Goal: Task Accomplishment & Management: Complete application form

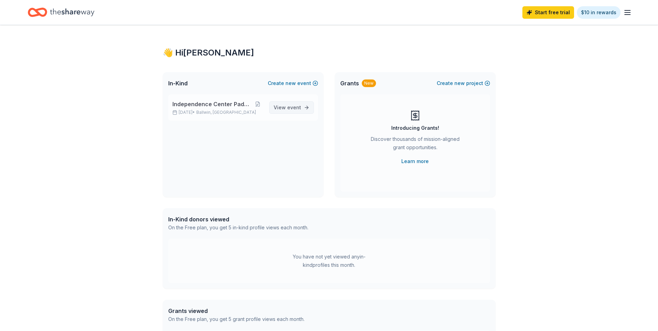
click at [284, 106] on span "View event" at bounding box center [287, 107] width 27 height 8
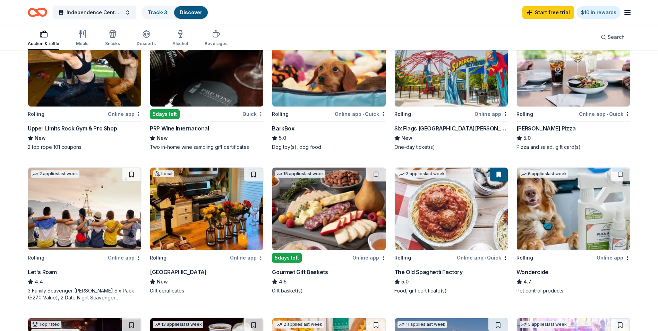
scroll to position [243, 0]
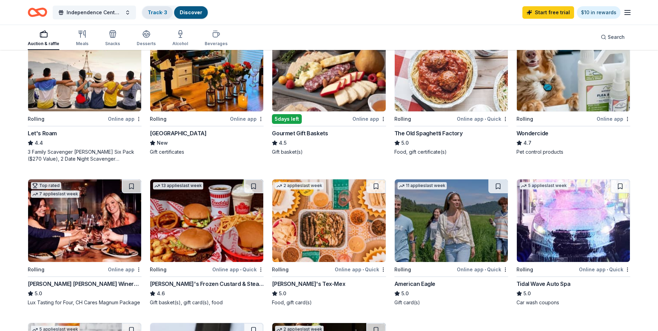
click at [155, 10] on link "Track · 3" at bounding box center [157, 12] width 19 height 6
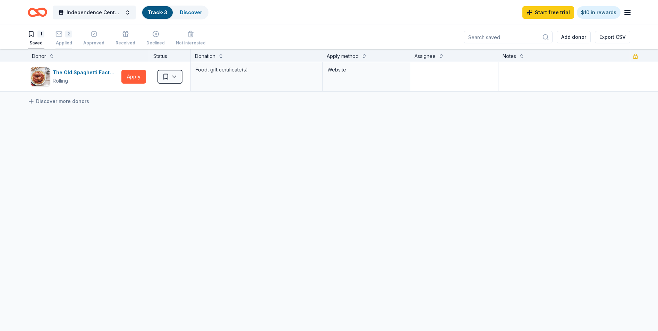
click at [63, 35] on div "2" at bounding box center [63, 34] width 17 height 7
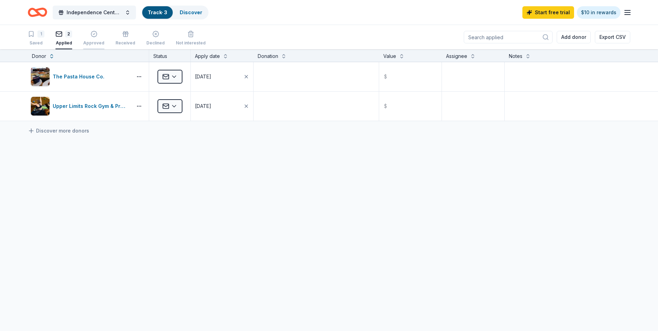
click at [94, 42] on div "Approved" at bounding box center [93, 43] width 21 height 6
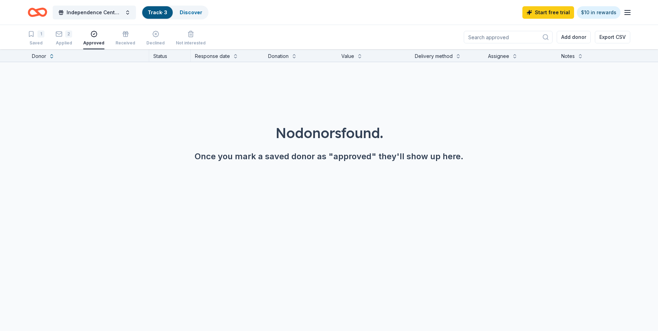
click at [133, 36] on div "1 Saved 2 Applied Approved Received Declined Not interested" at bounding box center [117, 38] width 178 height 21
click at [126, 36] on icon "button" at bounding box center [125, 34] width 7 height 7
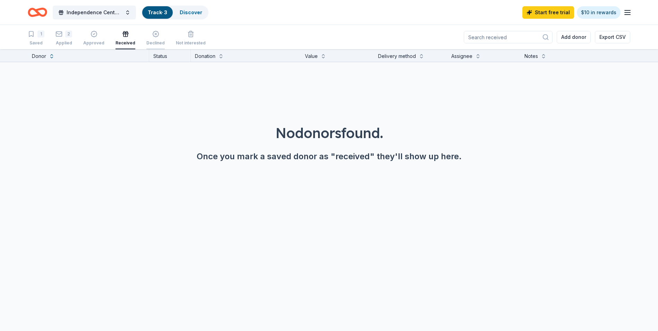
click at [153, 36] on icon "button" at bounding box center [155, 34] width 7 height 7
click at [93, 36] on icon "button" at bounding box center [93, 34] width 7 height 7
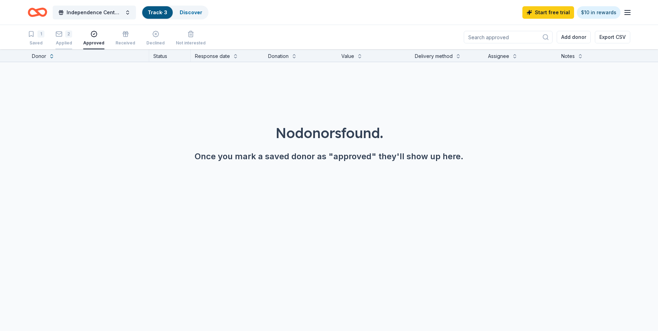
click at [67, 35] on div "2" at bounding box center [68, 34] width 7 height 7
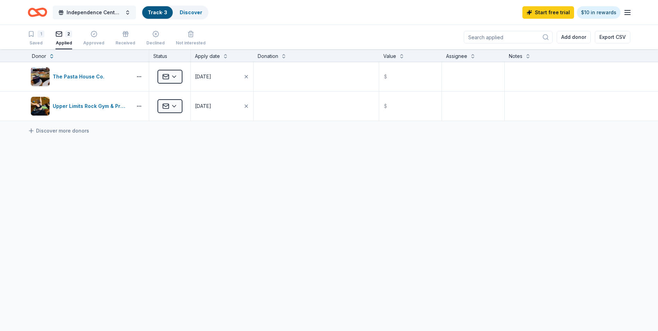
click at [125, 12] on button "Independence Center Paddle Battle" at bounding box center [94, 13] width 83 height 14
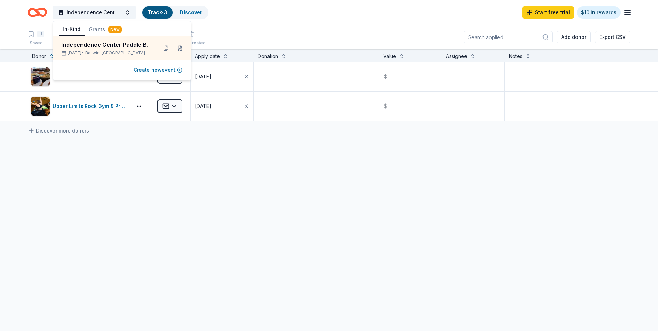
click at [161, 70] on button "Create new event" at bounding box center [157, 70] width 49 height 8
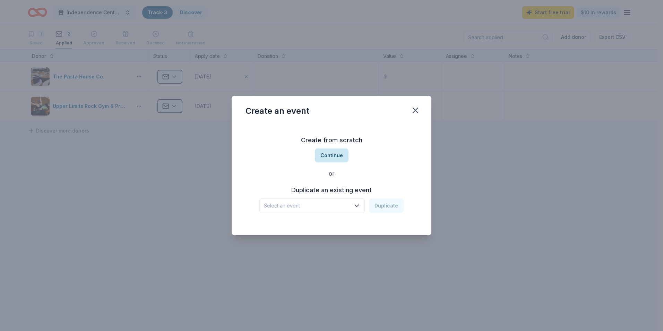
click at [332, 155] on button "Continue" at bounding box center [332, 155] width 34 height 14
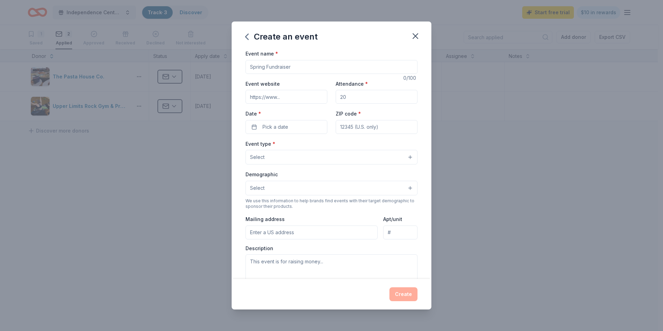
click at [274, 67] on input "Event name *" at bounding box center [331, 67] width 172 height 14
type input "Dancing with the St. Louis Stars 2026"
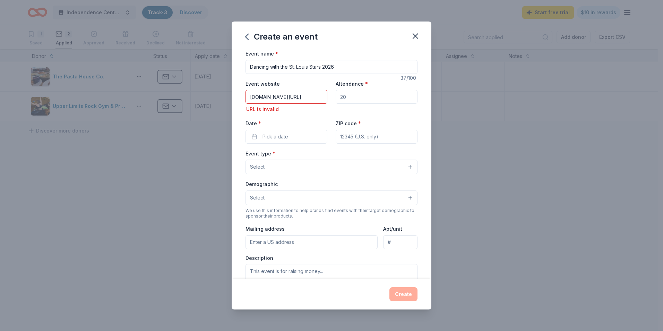
scroll to position [0, 19]
type input "[DOMAIN_NAME][URL]"
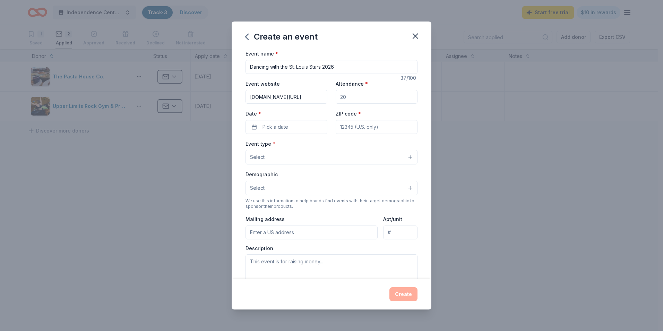
scroll to position [0, 0]
type input "550"
click at [290, 128] on button "Pick a date" at bounding box center [286, 127] width 82 height 14
click at [319, 146] on button "Go to next month" at bounding box center [323, 145] width 10 height 10
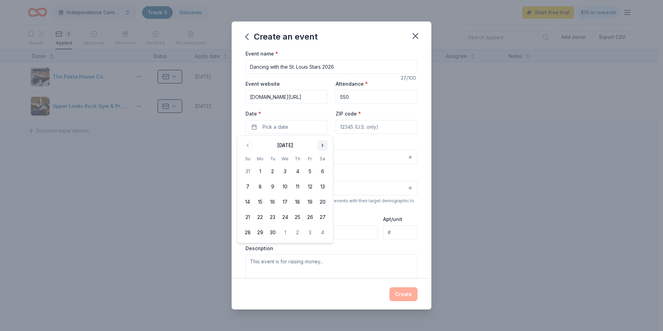
click at [319, 146] on button "Go to next month" at bounding box center [323, 145] width 10 height 10
click at [321, 218] on button "24" at bounding box center [322, 217] width 12 height 12
click at [379, 126] on input "ZIP code *" at bounding box center [377, 127] width 82 height 14
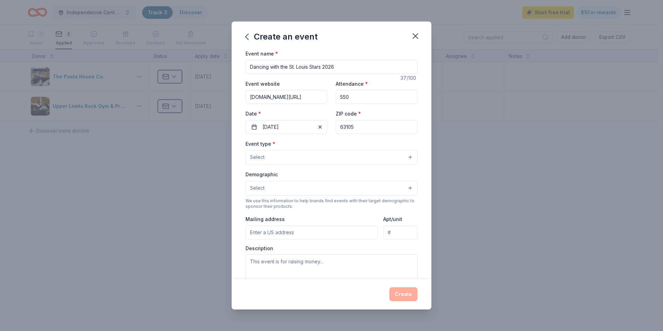
type input "63105"
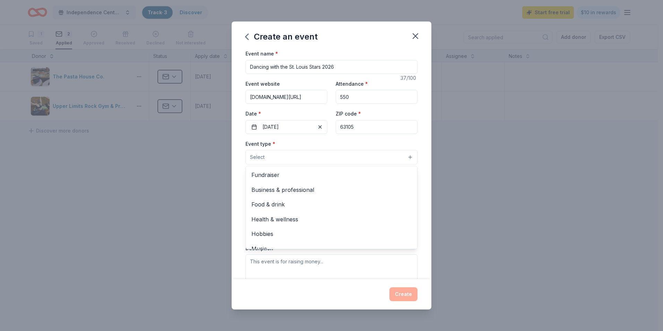
click at [275, 155] on button "Select" at bounding box center [331, 157] width 172 height 15
click at [284, 172] on span "Fundraiser" at bounding box center [331, 174] width 160 height 9
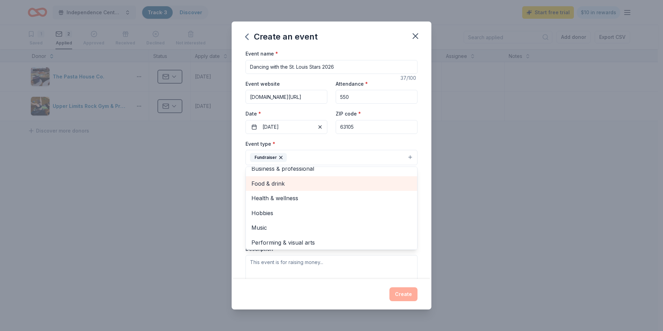
scroll to position [8, 0]
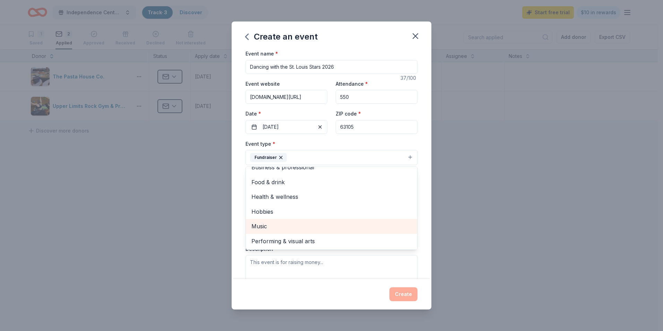
click at [284, 227] on span "Music" at bounding box center [331, 226] width 160 height 9
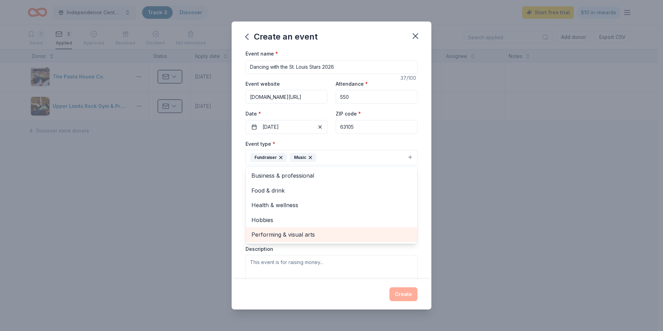
scroll to position [0, 0]
click at [283, 234] on span "Performing & visual arts" at bounding box center [331, 234] width 160 height 9
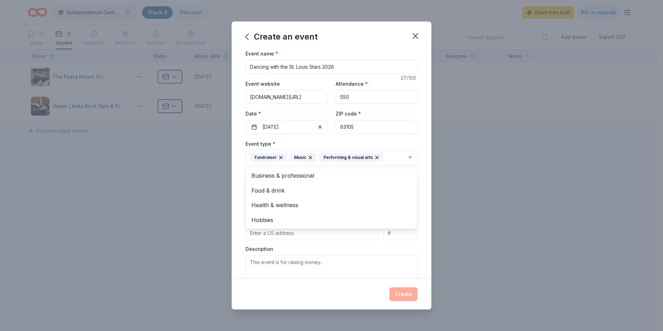
click at [404, 140] on div "Event type * Fundraiser Music Performing & visual arts Business & professional …" at bounding box center [331, 152] width 172 height 26
click at [308, 188] on button "Select" at bounding box center [331, 188] width 172 height 15
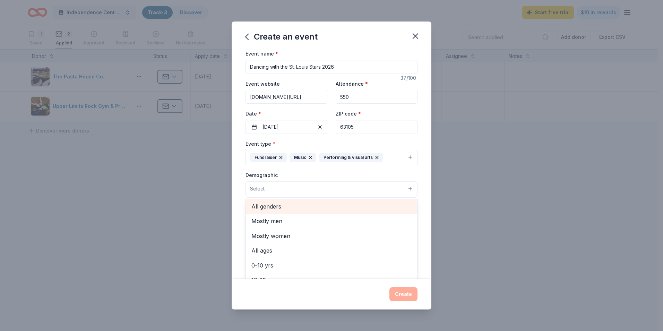
click at [294, 205] on span "All genders" at bounding box center [331, 206] width 160 height 9
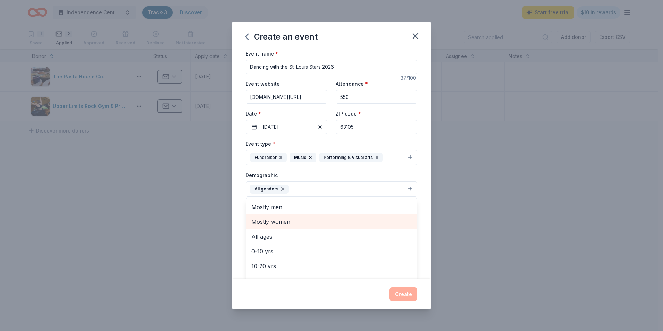
scroll to position [35, 0]
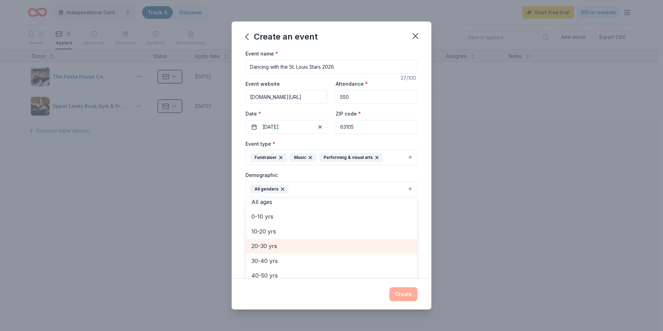
click at [311, 246] on span "20-30 yrs" at bounding box center [331, 245] width 160 height 9
click at [308, 249] on span "30-40 yrs" at bounding box center [331, 245] width 160 height 9
click at [308, 249] on span "40-50 yrs" at bounding box center [331, 245] width 160 height 9
click at [295, 250] on span "50-60 yrs" at bounding box center [331, 245] width 160 height 9
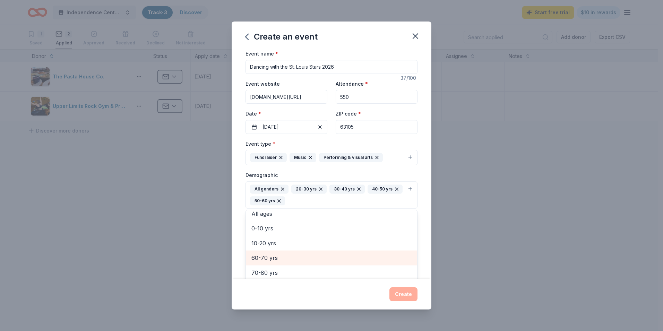
click at [296, 254] on span "60-70 yrs" at bounding box center [331, 257] width 160 height 9
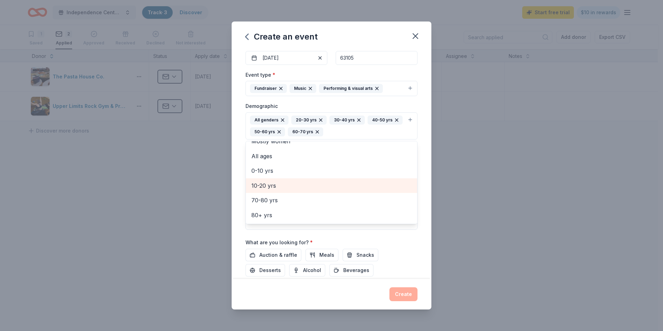
scroll to position [69, 0]
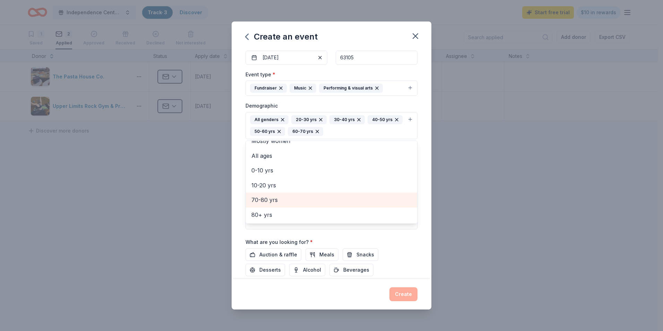
click at [289, 197] on span "70-80 yrs" at bounding box center [331, 199] width 160 height 9
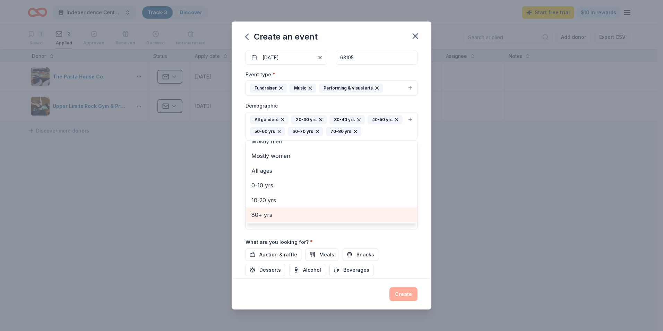
click at [284, 214] on span "80+ yrs" at bounding box center [331, 214] width 160 height 9
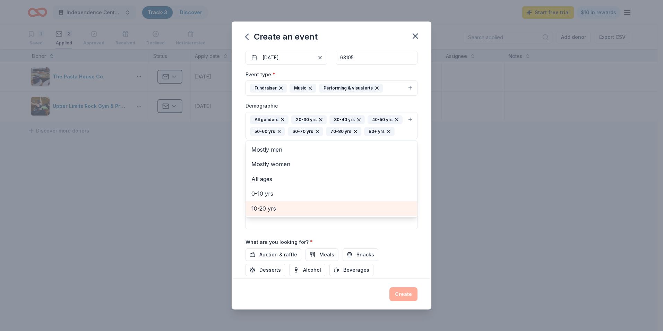
scroll to position [0, 0]
click at [422, 145] on div "Event name * Dancing with the St. Louis Stars 2026 37 /100 Event website [DOMAI…" at bounding box center [332, 164] width 200 height 230
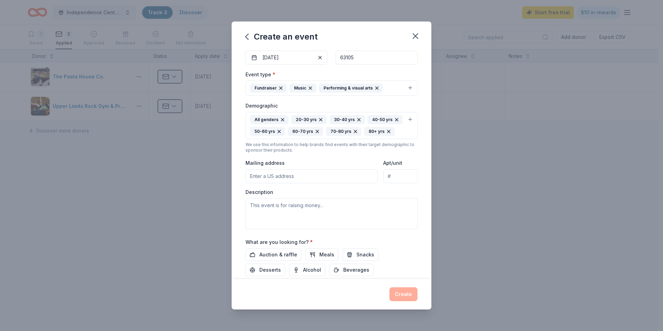
click at [276, 183] on input "Mailing address" at bounding box center [311, 176] width 132 height 14
type input "[STREET_ADDRESS]"
click at [285, 223] on textarea at bounding box center [331, 213] width 172 height 31
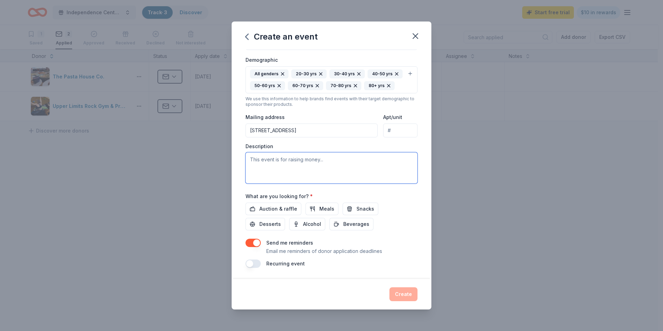
scroll to position [127, 0]
click at [311, 227] on span "Alcohol" at bounding box center [312, 224] width 18 height 8
click at [255, 260] on button "button" at bounding box center [252, 263] width 15 height 8
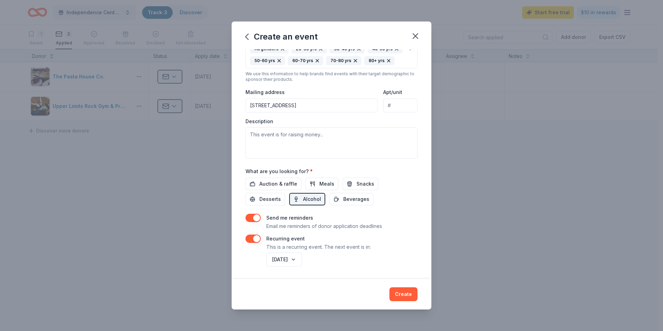
scroll to position [152, 0]
click at [336, 142] on textarea at bounding box center [331, 142] width 172 height 31
click at [284, 127] on div "Description Dancing with the St. Louis Stars" at bounding box center [331, 138] width 172 height 41
click at [283, 134] on textarea "Dancing with the St. Louis Stars" at bounding box center [331, 142] width 172 height 31
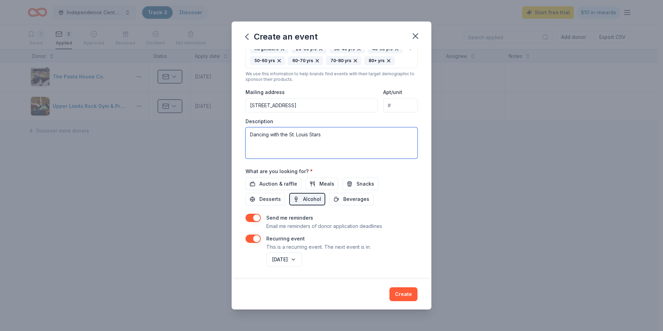
click at [283, 134] on textarea "Dancing with the St. Louis Stars" at bounding box center [331, 142] width 172 height 31
paste textarea "is a highly anticipated annual fundraising event that brings together local St.…"
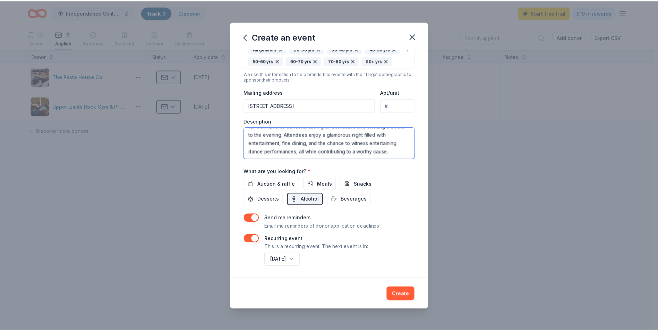
scroll to position [92, 0]
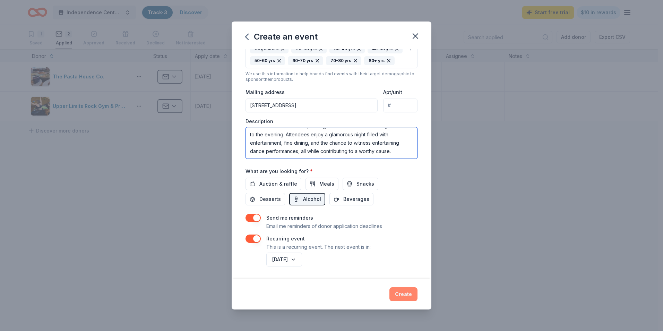
type textarea "Dancing with the St. Louis Stars is a highly anticipated annual fundraising eve…"
click at [406, 295] on button "Create" at bounding box center [403, 294] width 28 height 14
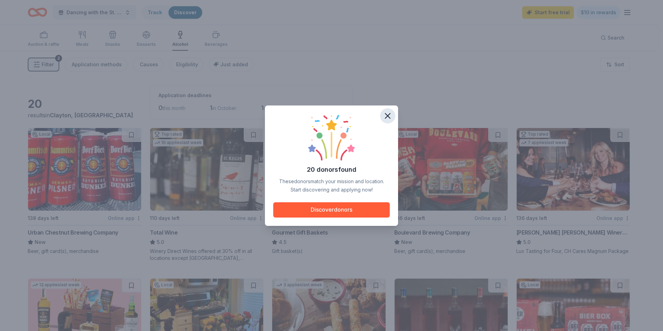
click at [387, 114] on icon "button" at bounding box center [388, 116] width 10 height 10
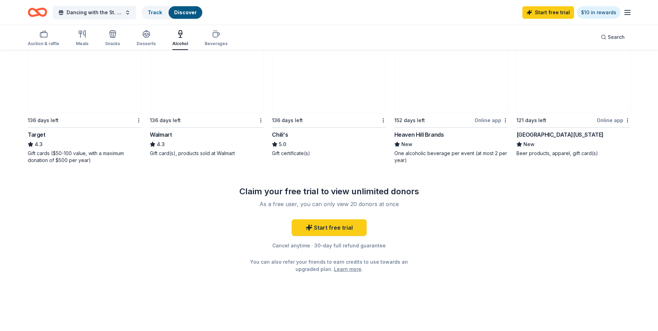
scroll to position [334, 0]
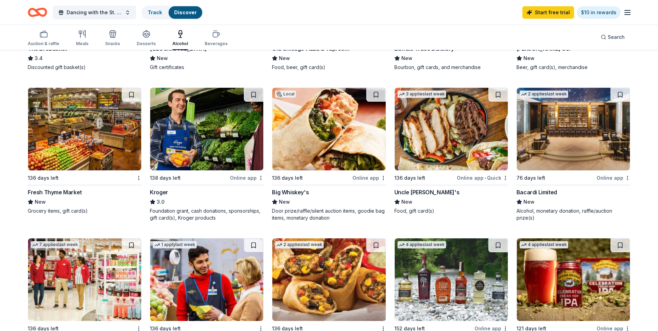
click at [562, 180] on div "76 days left" at bounding box center [555, 177] width 79 height 9
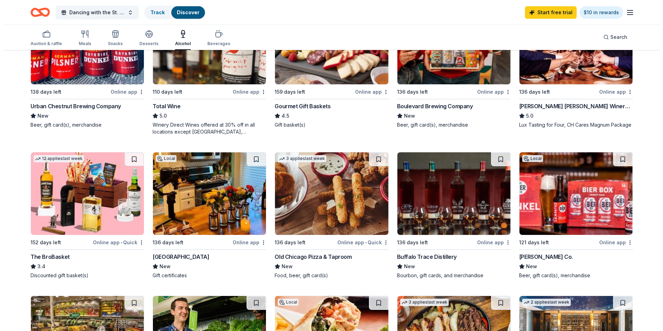
scroll to position [0, 0]
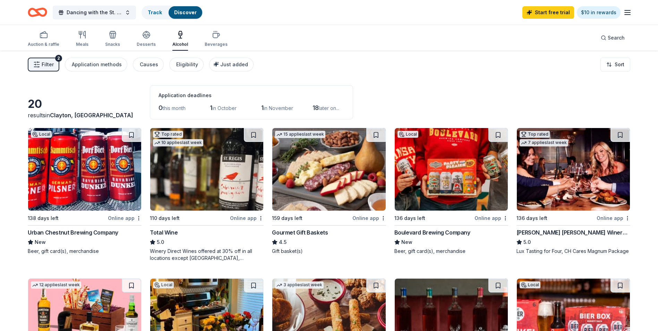
click at [46, 61] on span "Filter" at bounding box center [48, 64] width 12 height 8
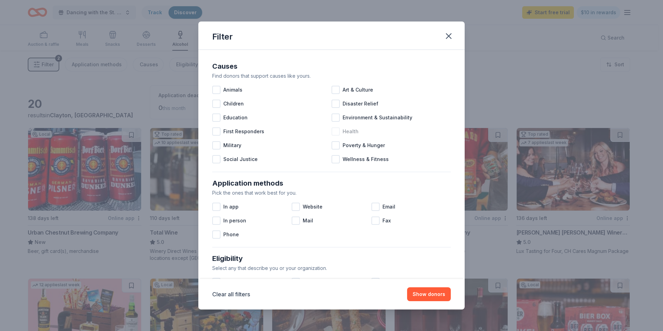
click at [331, 133] on div at bounding box center [335, 131] width 8 height 8
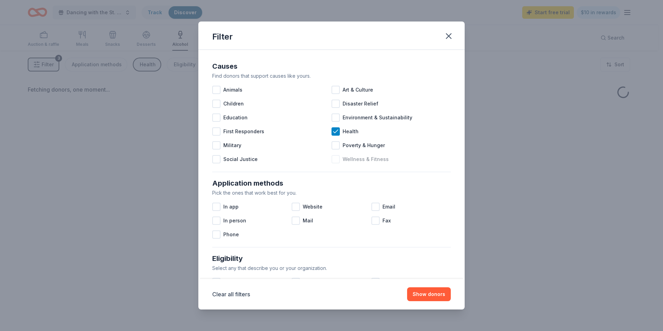
click at [332, 160] on div at bounding box center [335, 159] width 8 height 8
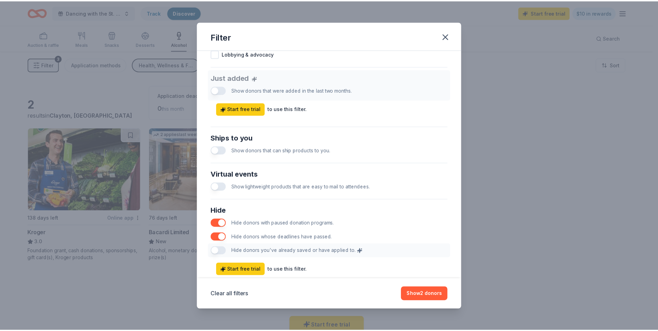
scroll to position [275, 0]
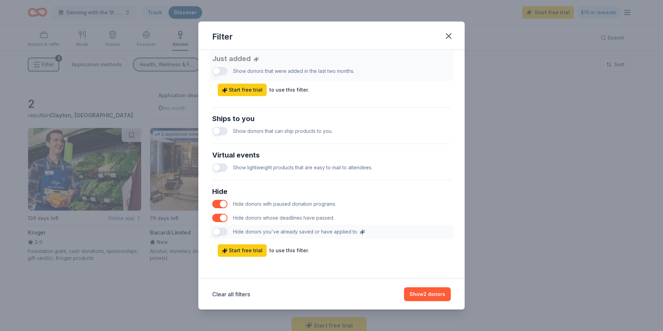
click at [88, 94] on div "Filter Causes Find donors that support causes like yours. Animals Art & Culture…" at bounding box center [331, 165] width 663 height 331
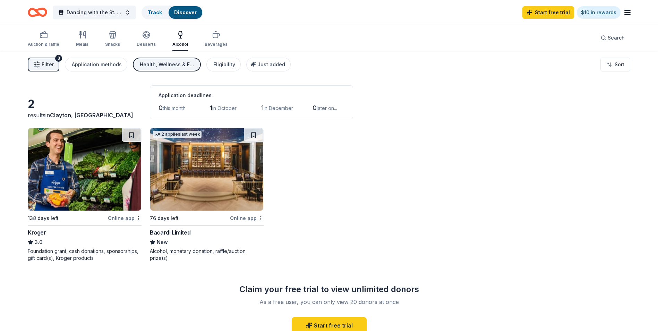
click at [156, 65] on div "Health, Wellness & Fitness" at bounding box center [167, 64] width 55 height 8
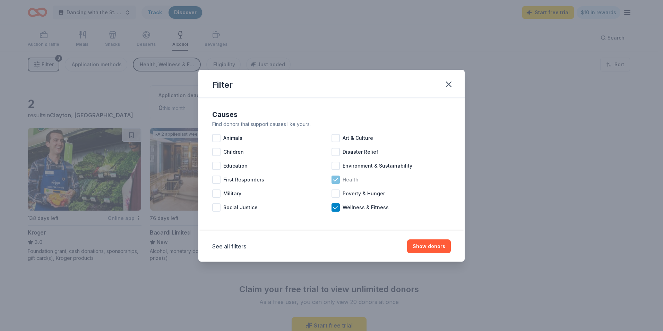
click at [335, 183] on icon at bounding box center [335, 179] width 7 height 7
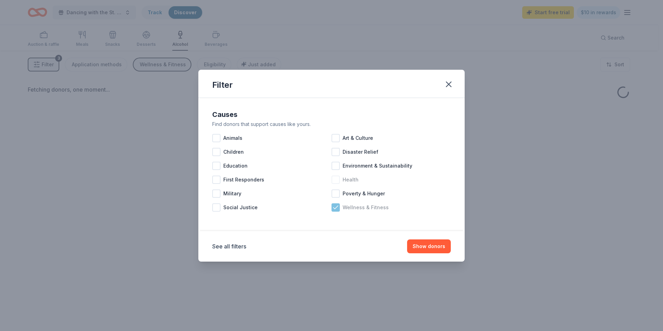
click at [336, 208] on icon at bounding box center [335, 207] width 5 height 3
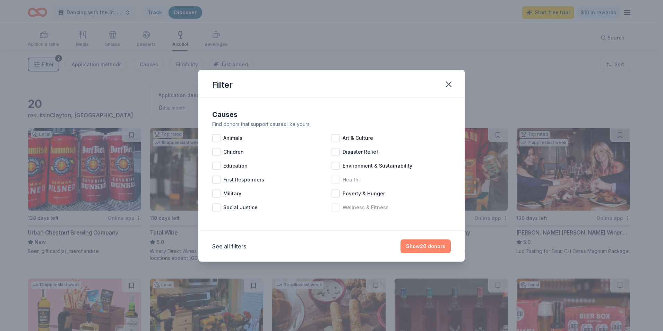
click at [440, 245] on button "Show 20 donors" at bounding box center [425, 246] width 50 height 14
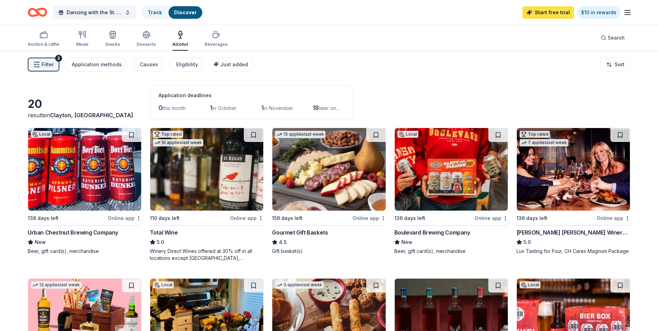
click at [553, 12] on link "Start free trial" at bounding box center [548, 12] width 52 height 12
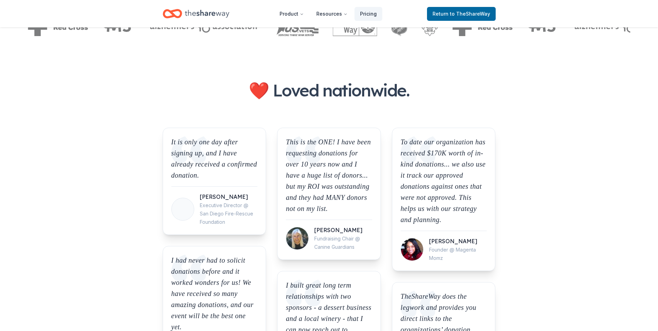
scroll to position [520, 0]
